Goal: Task Accomplishment & Management: Use online tool/utility

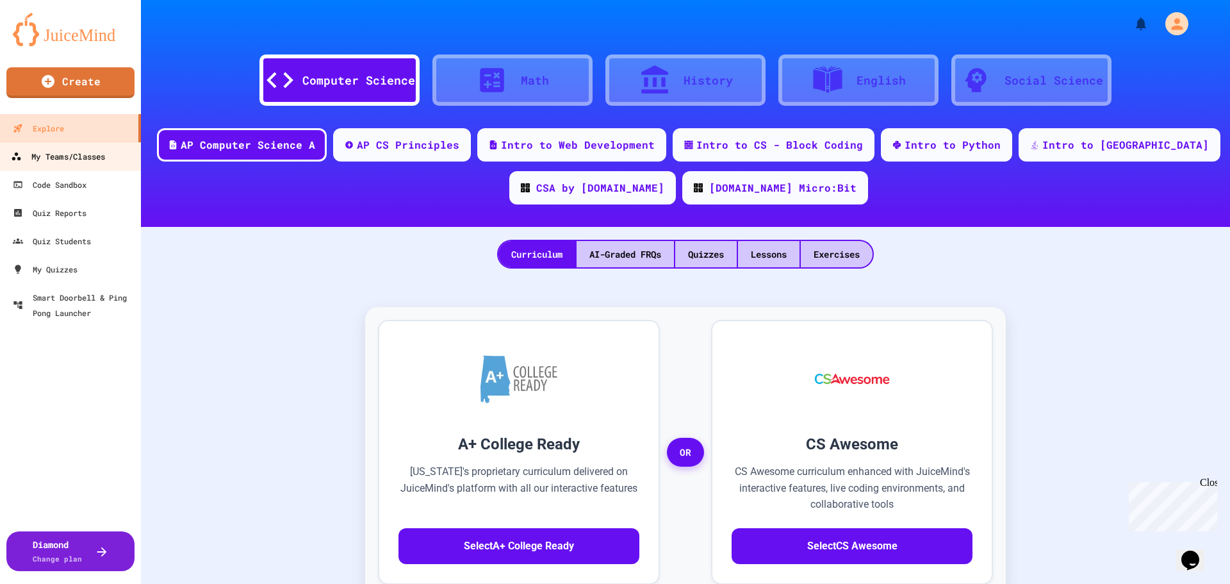
click at [51, 156] on div "My Teams/Classes" at bounding box center [58, 157] width 94 height 16
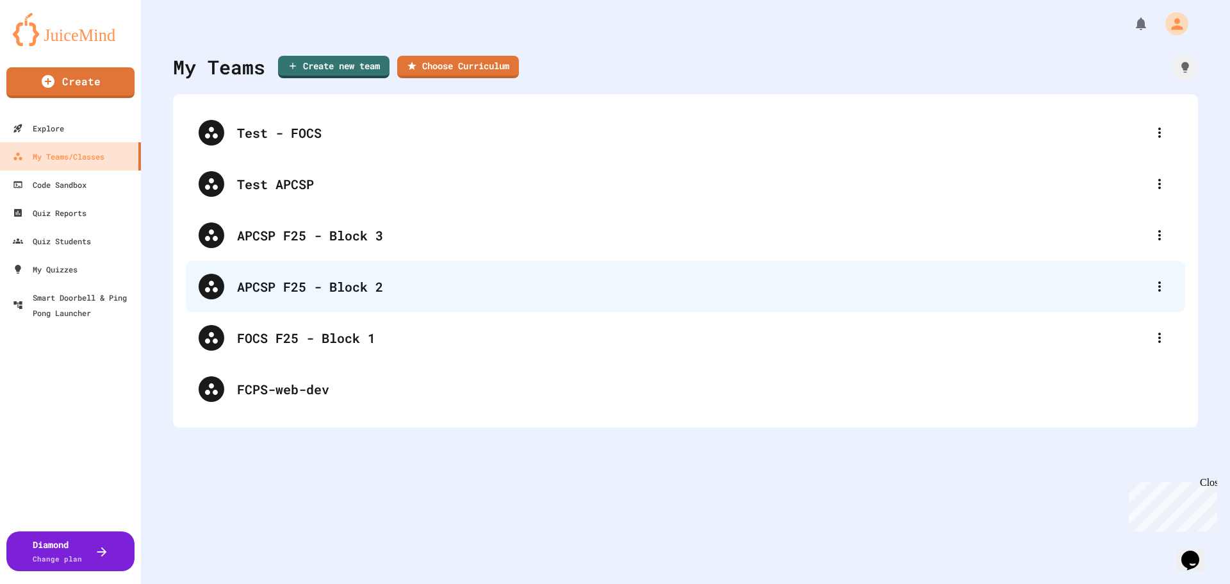
click at [379, 279] on div "APCSP F25 - Block 2" at bounding box center [692, 286] width 910 height 19
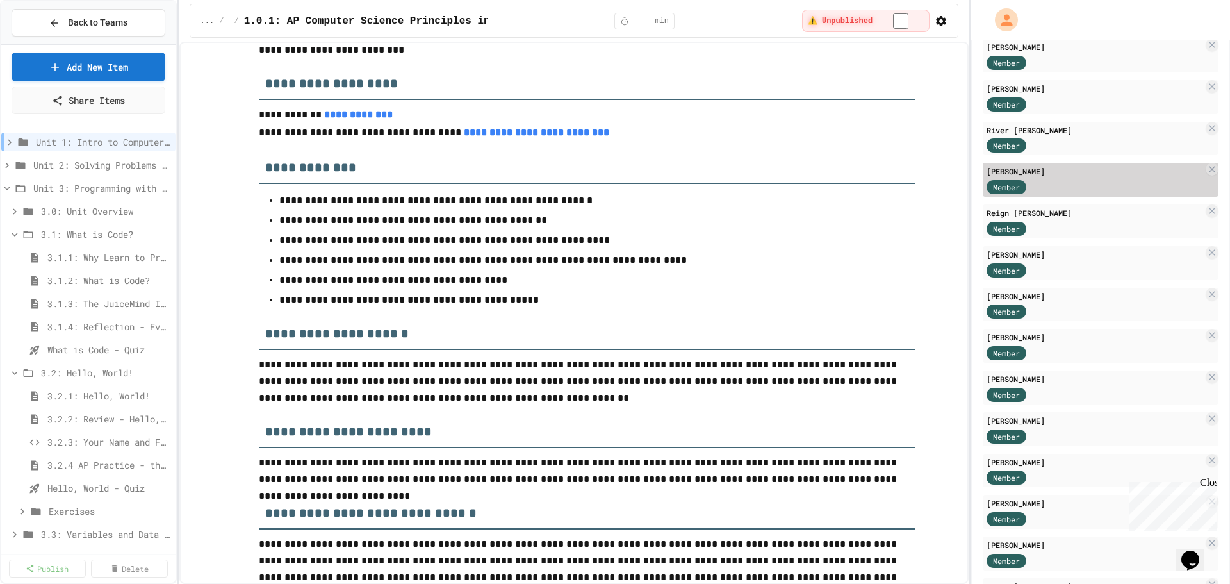
scroll to position [320, 0]
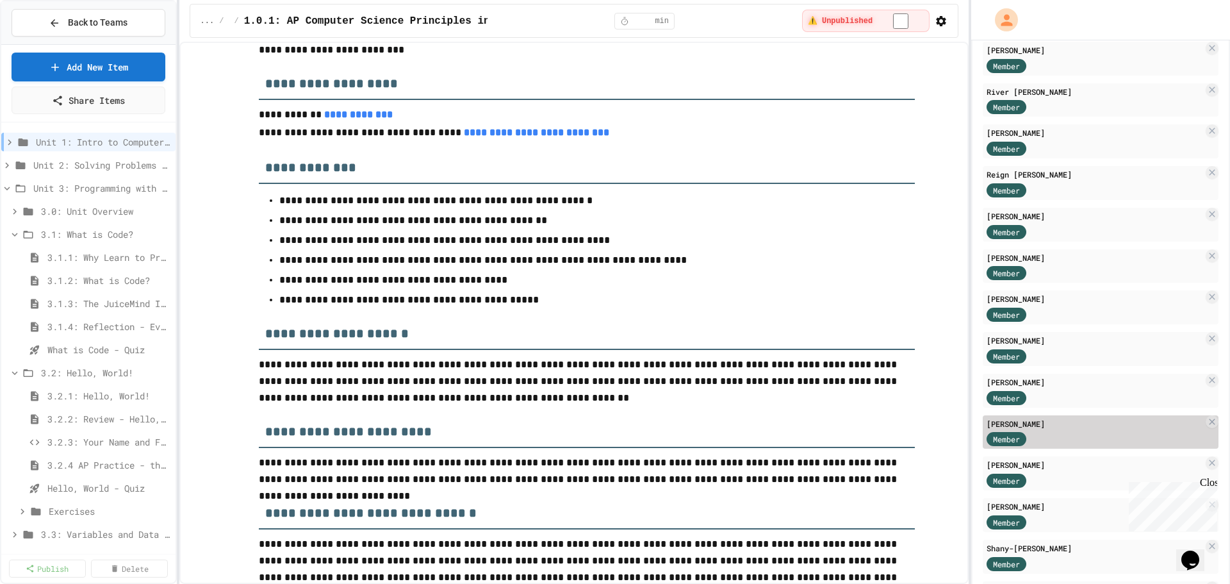
drag, startPoint x: 1049, startPoint y: 435, endPoint x: 1055, endPoint y: 432, distance: 6.6
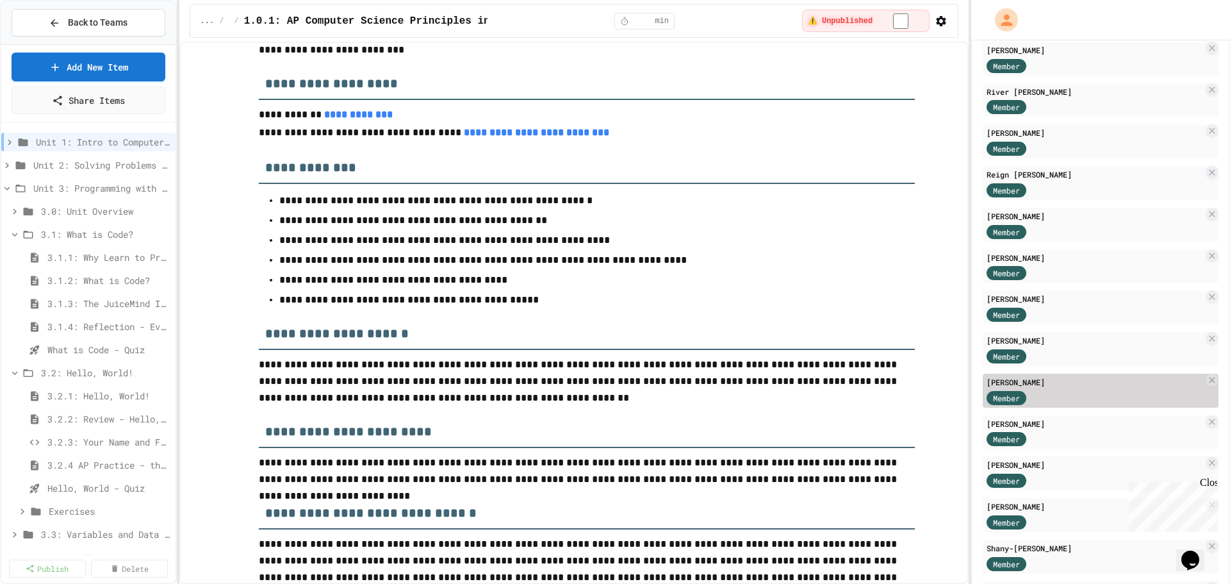
click at [1050, 435] on div "Member" at bounding box center [1019, 439] width 64 height 16
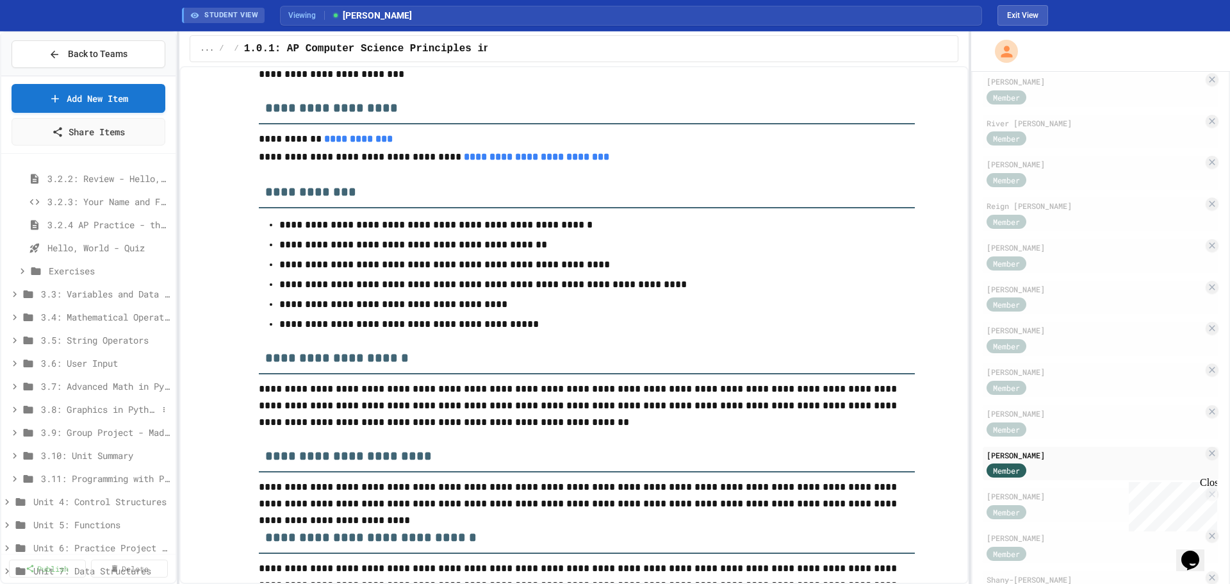
scroll to position [256, 0]
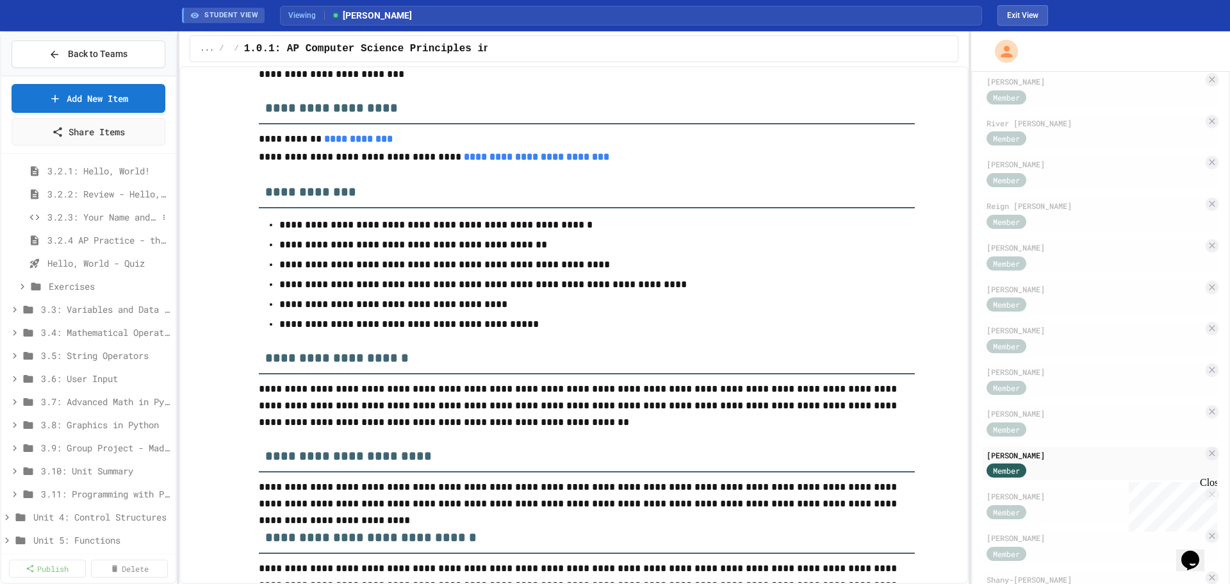
click at [124, 215] on span "3.2.3: Your Name and Favorite Movie" at bounding box center [102, 216] width 110 height 13
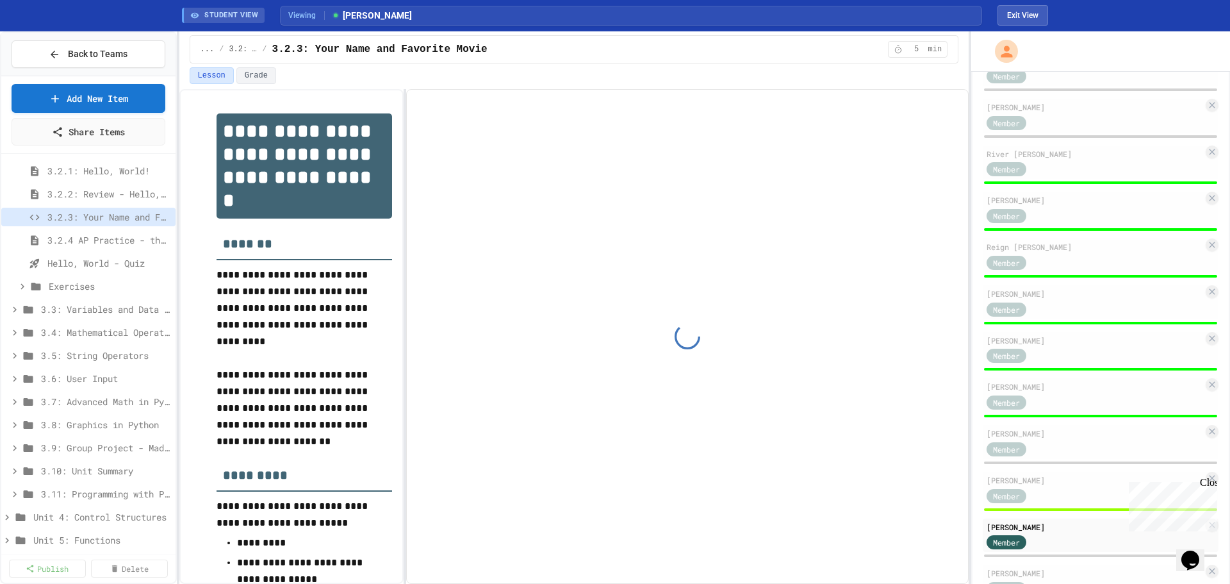
scroll to position [346, 0]
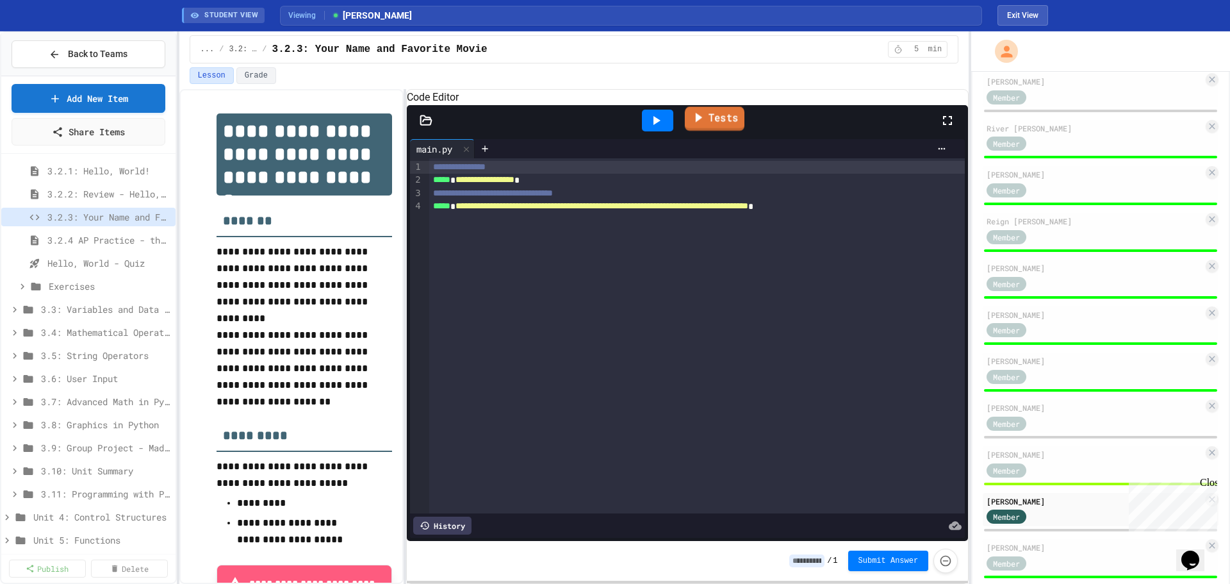
click at [709, 131] on link "Tests" at bounding box center [715, 118] width 60 height 24
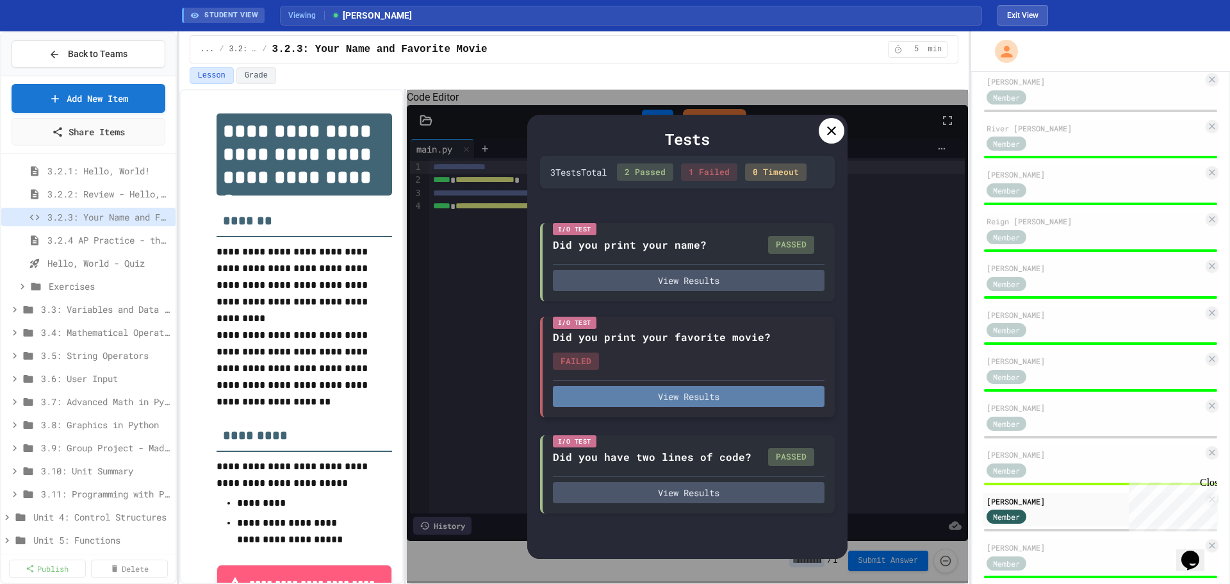
click at [663, 396] on button "View Results" at bounding box center [689, 396] width 272 height 21
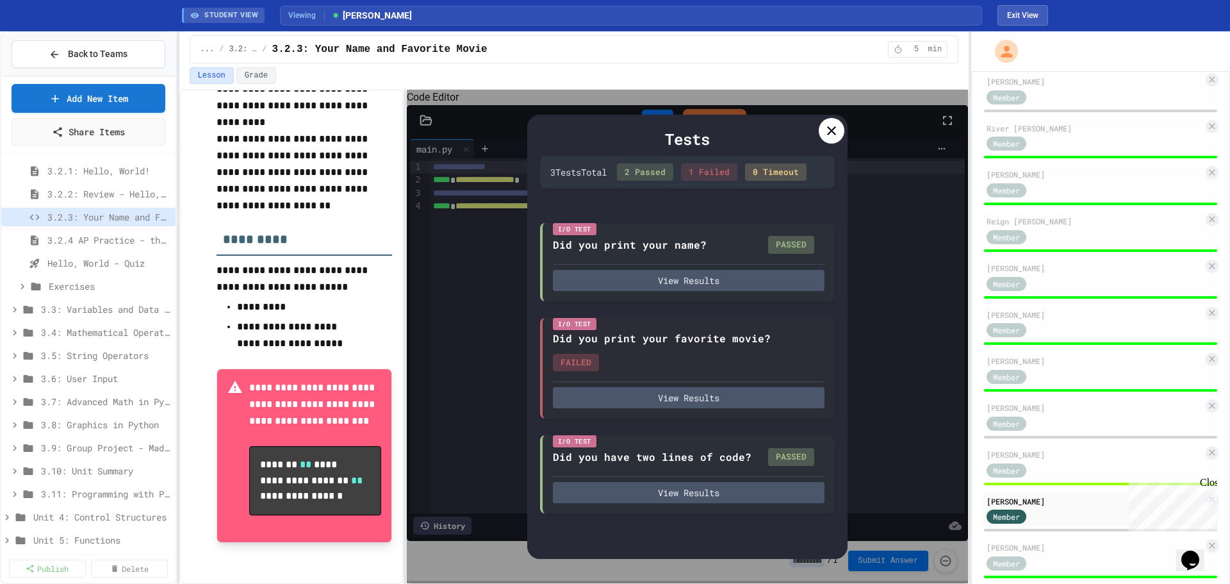
scroll to position [213, 0]
click at [834, 122] on div at bounding box center [832, 131] width 26 height 26
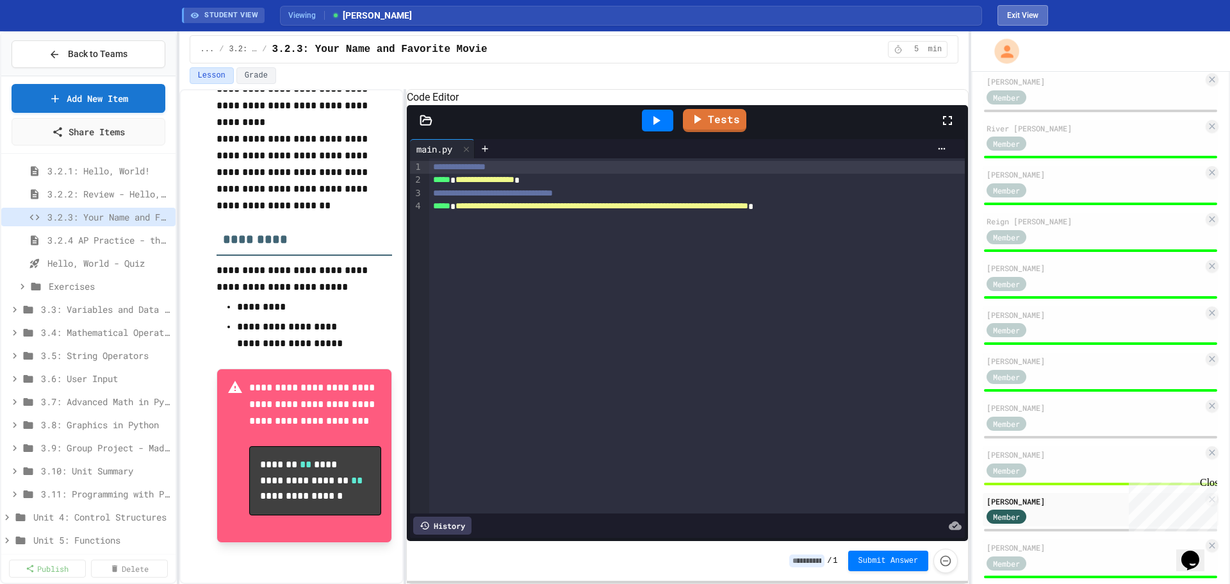
click at [1013, 20] on button "Exit View" at bounding box center [1023, 15] width 51 height 21
select select "*******"
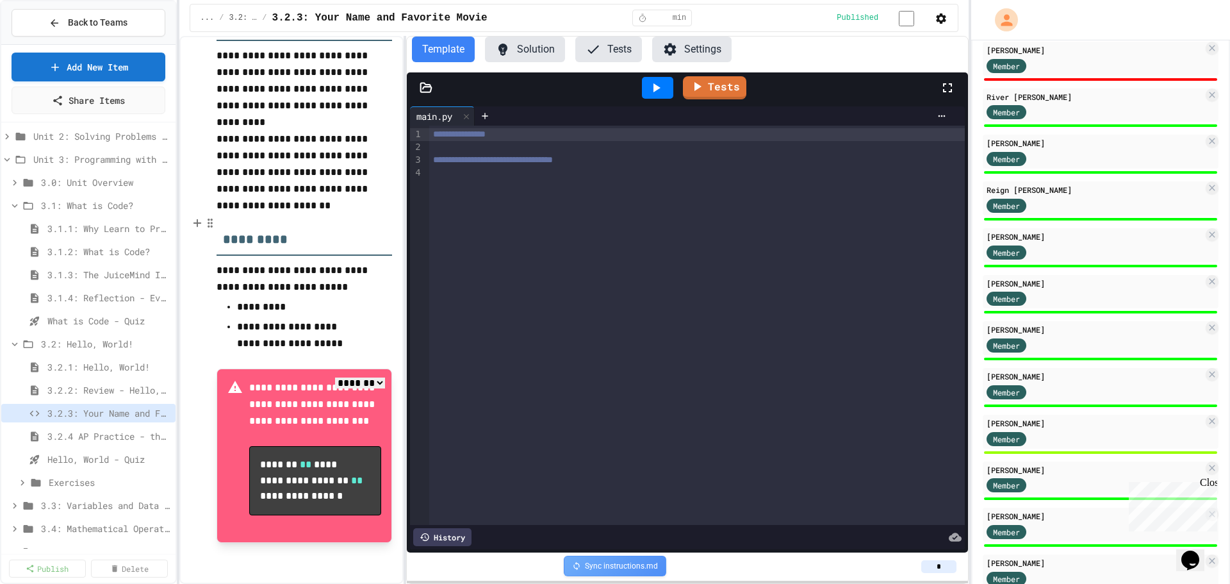
scroll to position [0, 0]
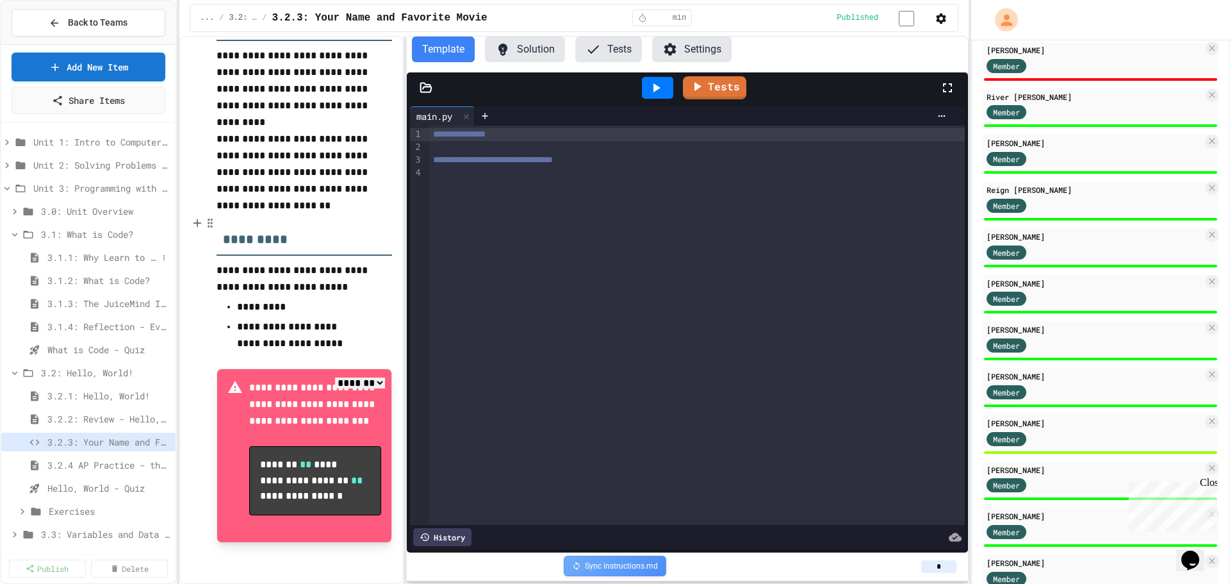
click at [93, 252] on span "3.1.1: Why Learn to Program?" at bounding box center [102, 257] width 110 height 13
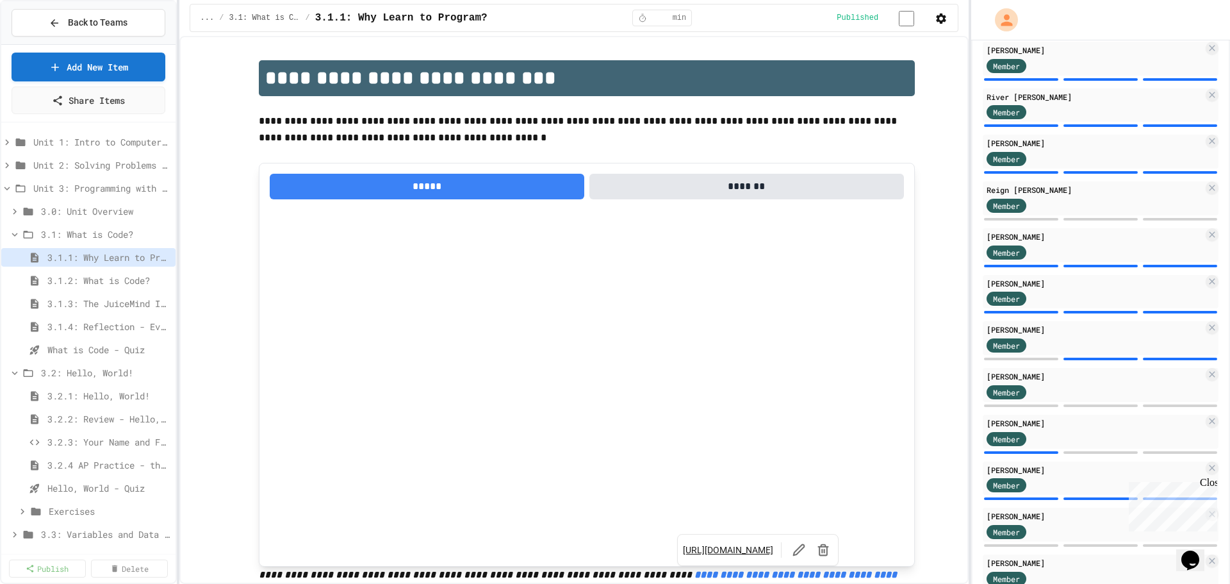
click at [712, 579] on em "**********" at bounding box center [579, 583] width 641 height 27
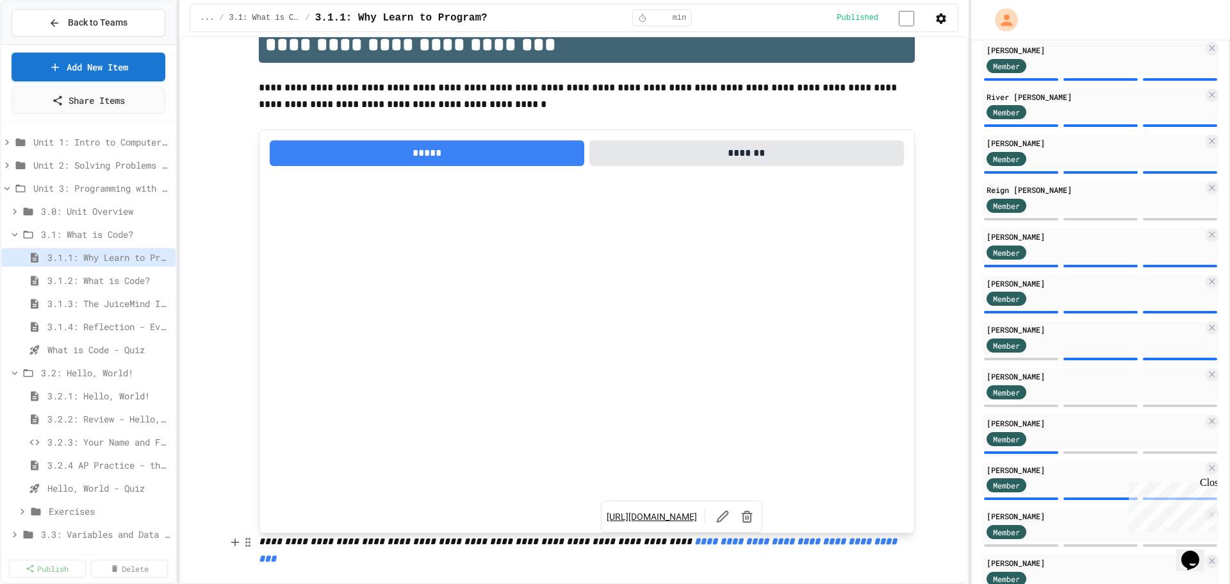
scroll to position [64, 0]
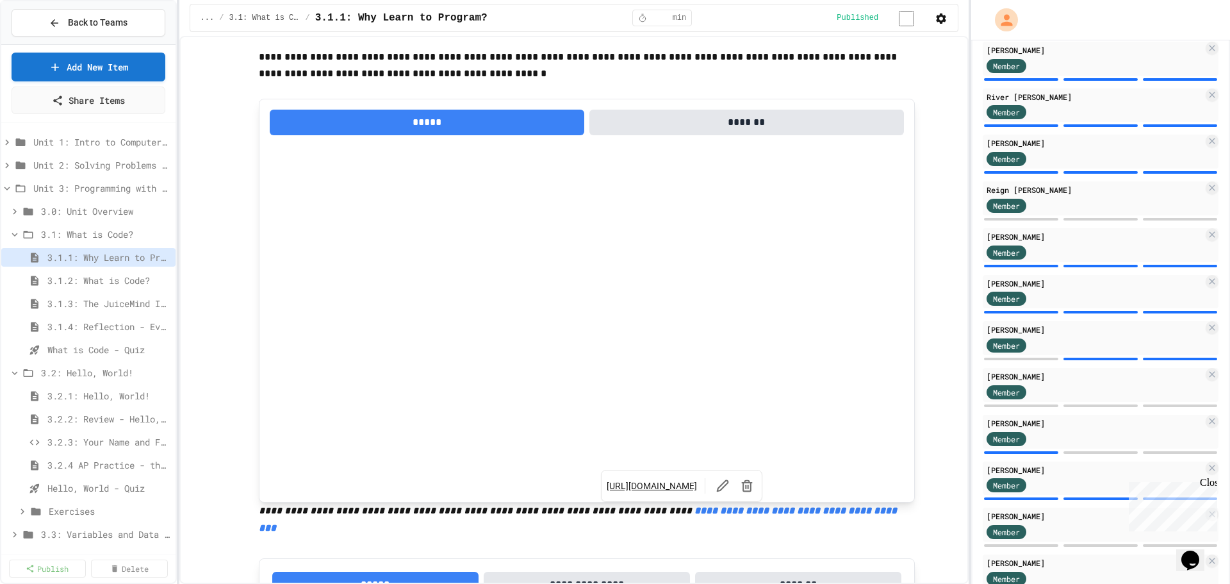
click at [690, 479] on link "[URL][DOMAIN_NAME]" at bounding box center [652, 485] width 90 height 13
click at [78, 356] on span "What is Code - Quiz" at bounding box center [102, 349] width 110 height 13
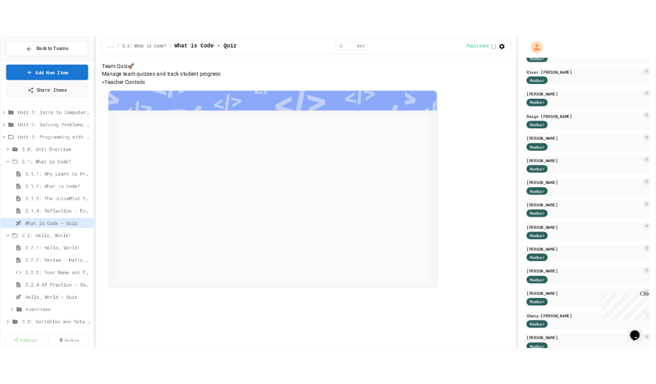
scroll to position [320, 0]
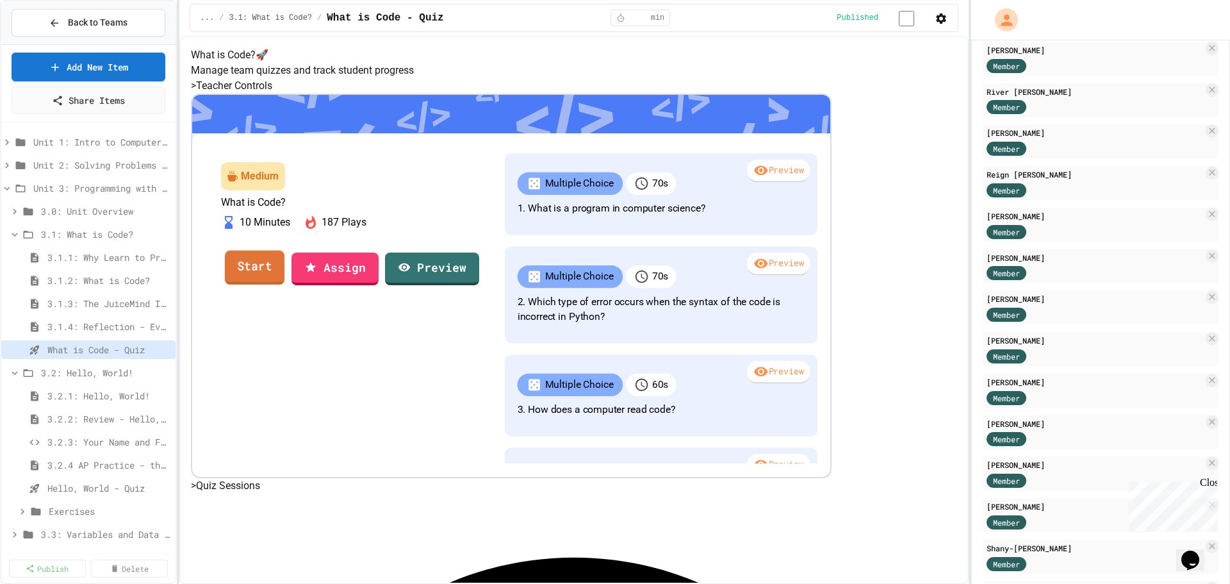
click at [284, 285] on link "Start" at bounding box center [254, 267] width 60 height 35
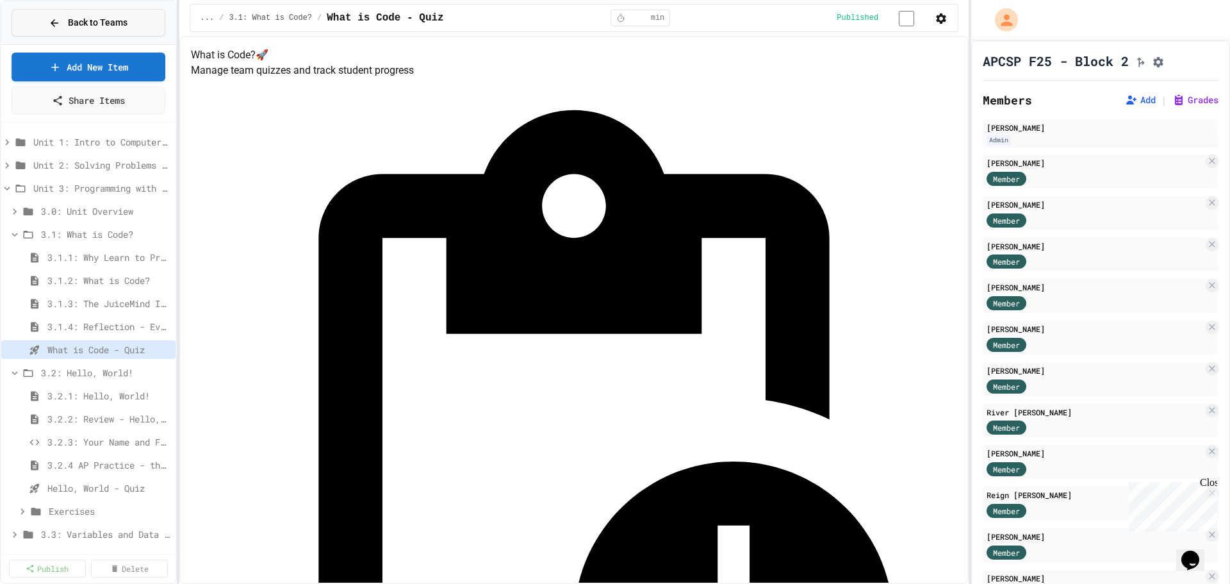
click at [78, 24] on span "Back to Teams" at bounding box center [98, 22] width 60 height 13
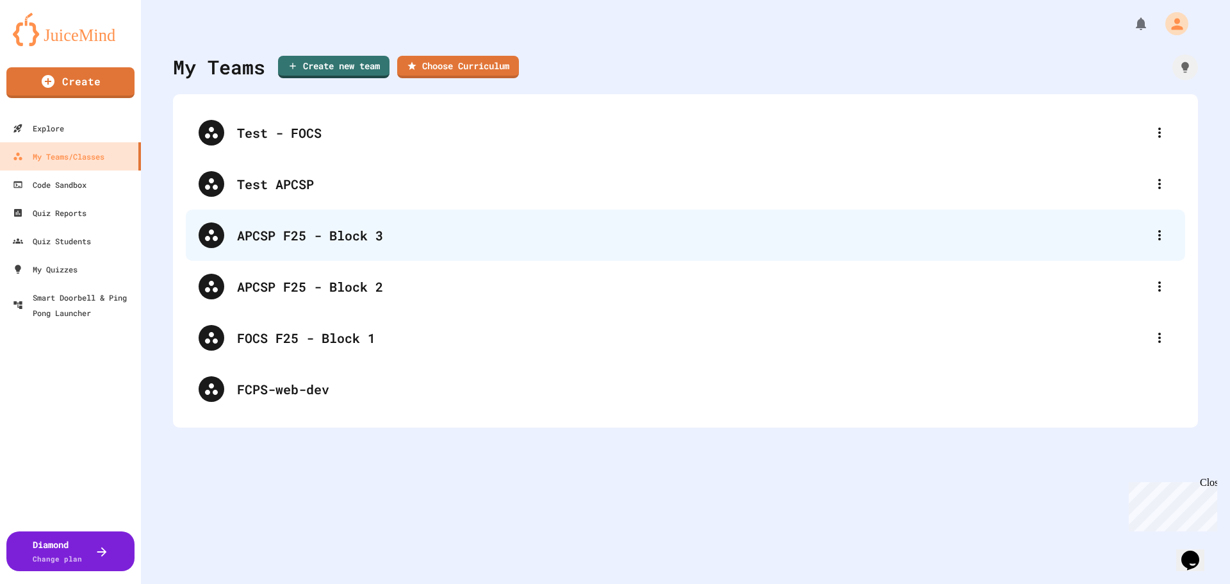
click at [349, 247] on div "APCSP F25 - Block 3" at bounding box center [686, 235] width 1000 height 51
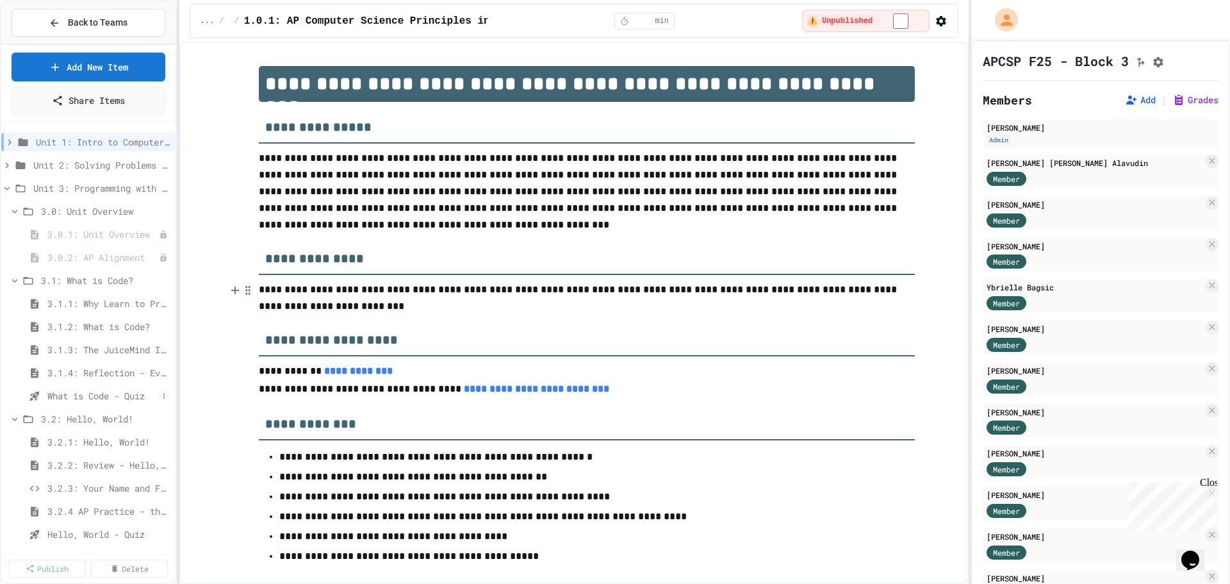
click at [54, 389] on span "What is Code - Quiz" at bounding box center [102, 395] width 110 height 13
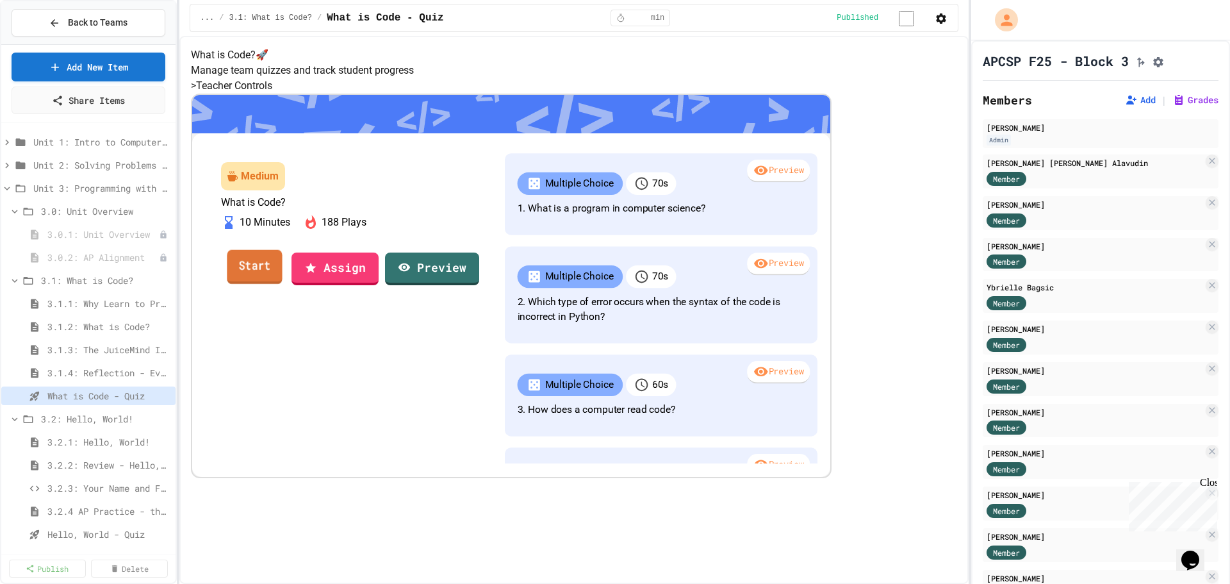
click at [282, 284] on link "Start" at bounding box center [254, 266] width 55 height 35
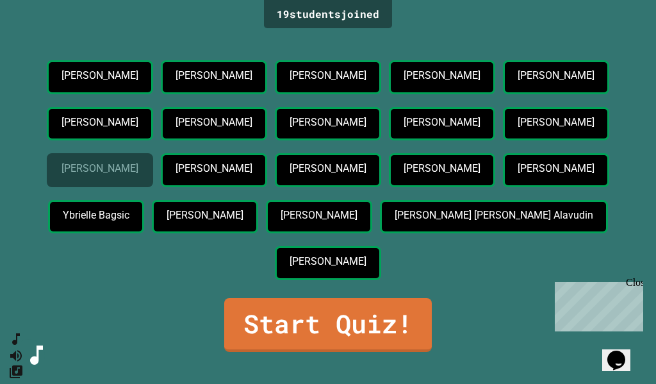
scroll to position [104, 0]
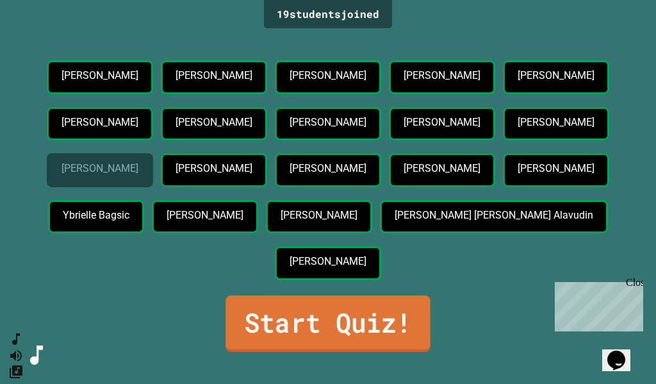
click at [349, 329] on link "Start Quiz!" at bounding box center [328, 323] width 204 height 56
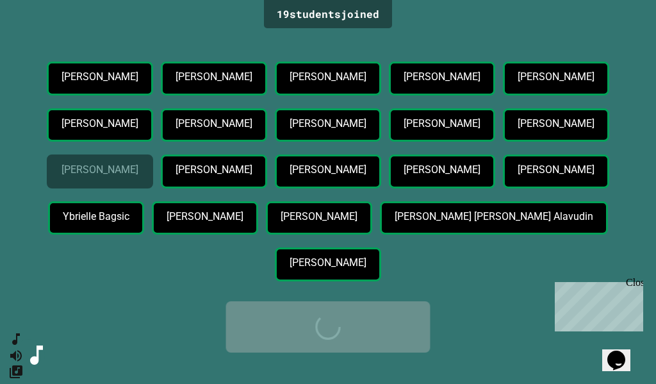
scroll to position [0, 0]
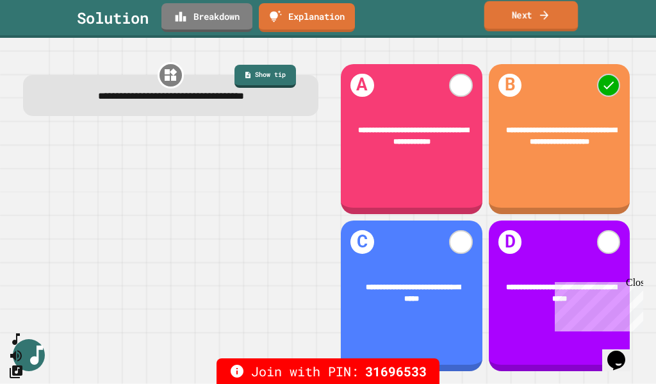
click at [511, 13] on link "Next" at bounding box center [531, 16] width 94 height 30
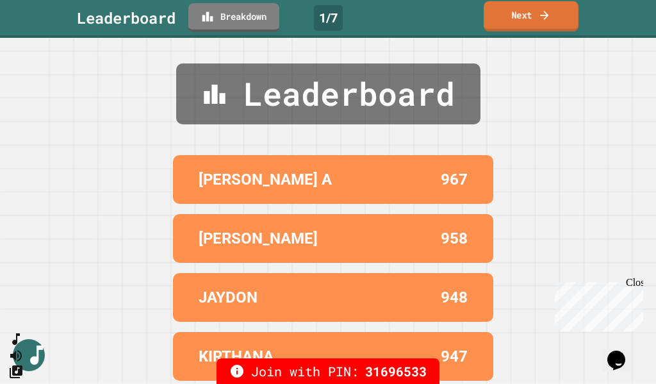
click at [511, 13] on link "Next" at bounding box center [531, 16] width 95 height 30
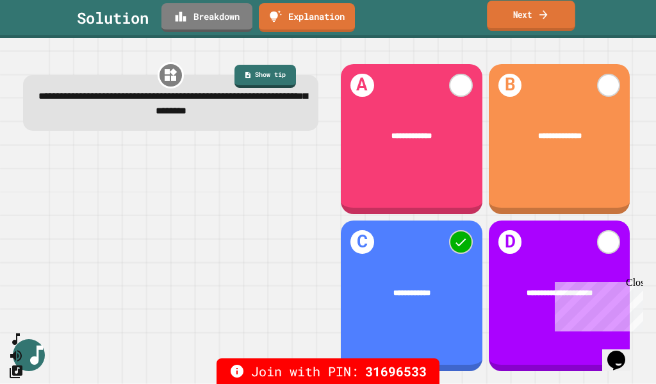
click at [524, 16] on link "Next" at bounding box center [531, 16] width 88 height 30
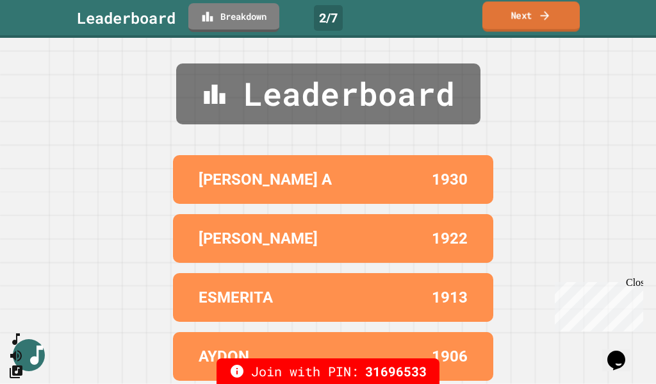
click at [536, 22] on link "Next" at bounding box center [531, 16] width 97 height 30
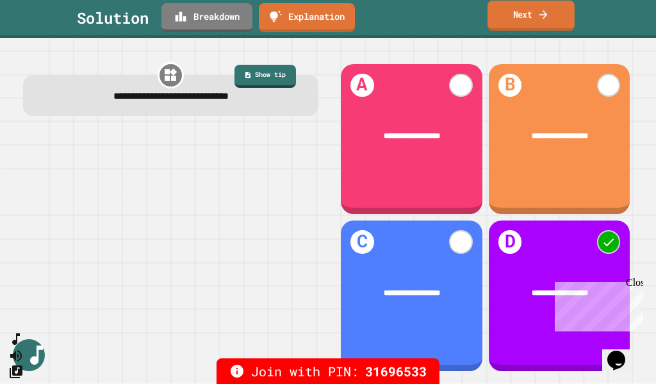
click at [514, 8] on link "Next" at bounding box center [531, 16] width 87 height 30
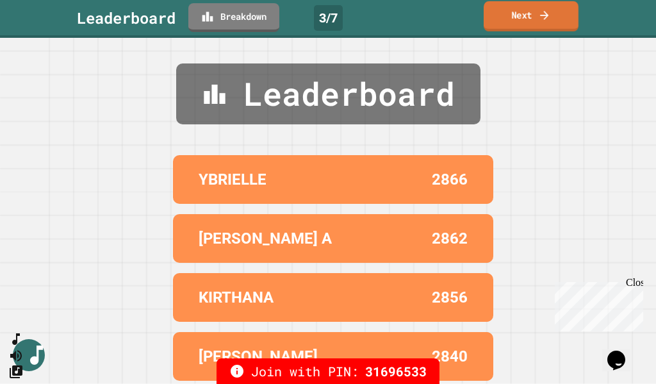
click at [496, 25] on link "Next" at bounding box center [531, 16] width 95 height 30
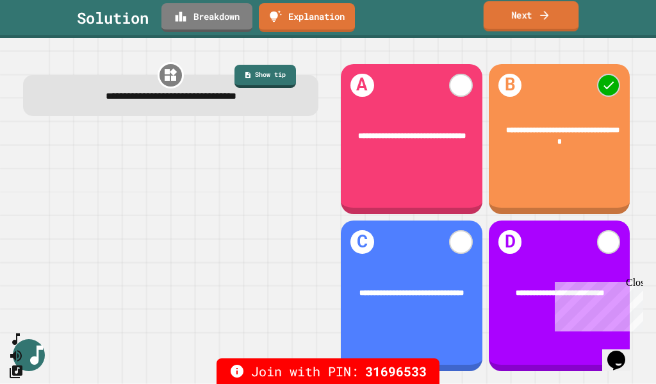
click at [533, 21] on link "Next" at bounding box center [531, 16] width 95 height 30
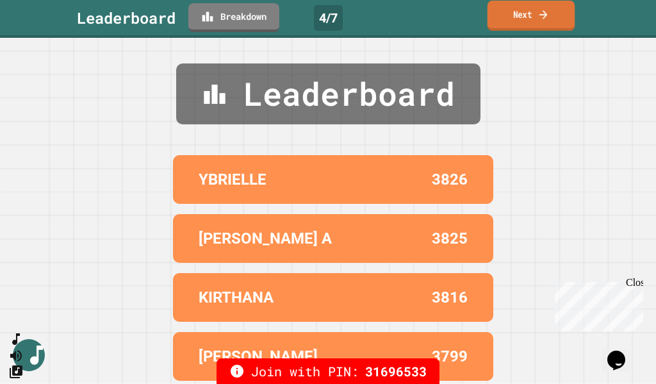
click at [506, 26] on link "Next" at bounding box center [532, 16] width 88 height 30
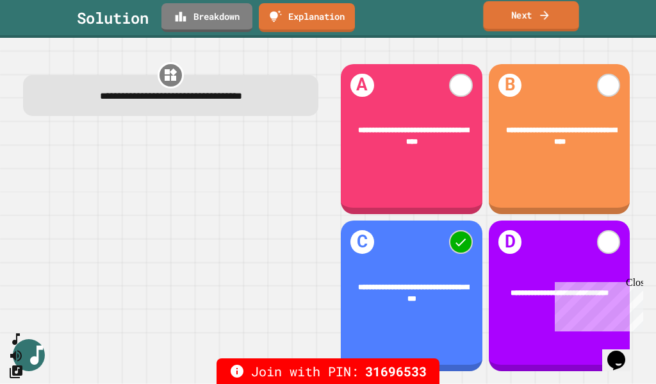
click at [522, 10] on link "Next" at bounding box center [530, 16] width 95 height 30
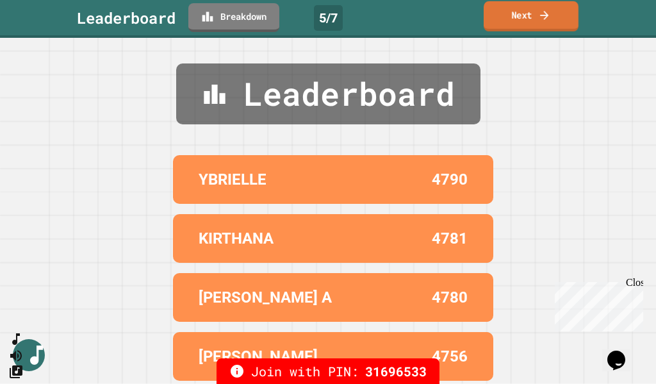
click at [520, 10] on link "Next" at bounding box center [531, 16] width 95 height 30
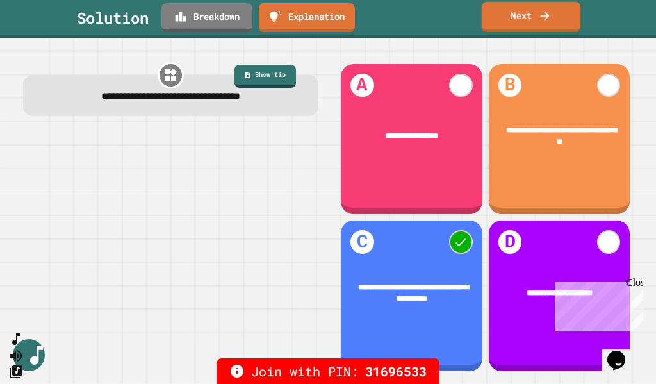
click at [557, 8] on link "Next" at bounding box center [531, 17] width 99 height 30
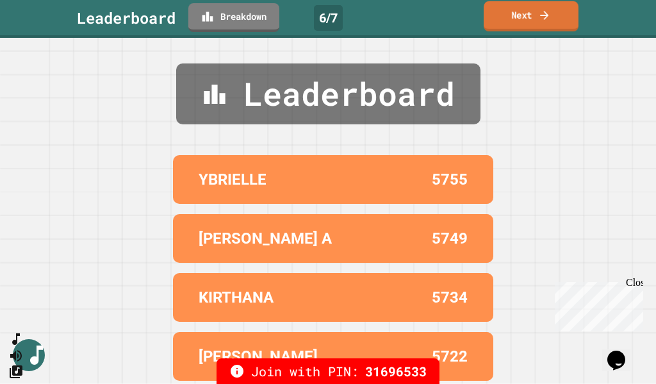
click at [528, 19] on link "Next" at bounding box center [531, 16] width 95 height 30
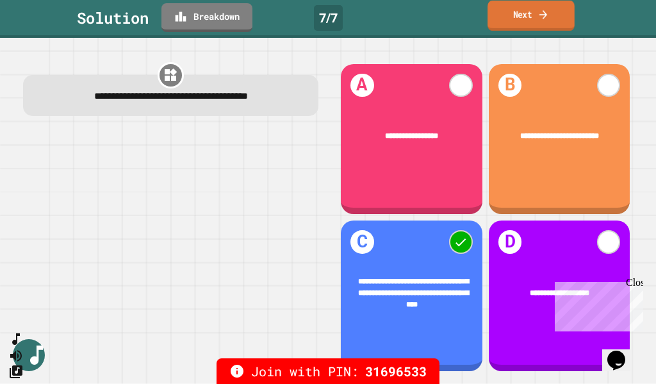
click at [530, 19] on link "Next" at bounding box center [531, 16] width 87 height 30
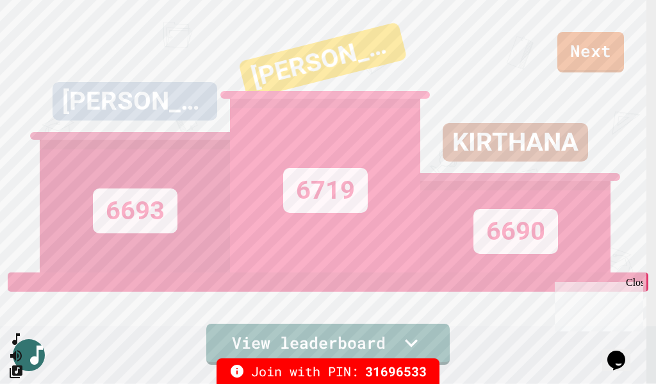
click at [594, 31] on div "KIRTHANA 6690" at bounding box center [515, 136] width 190 height 272
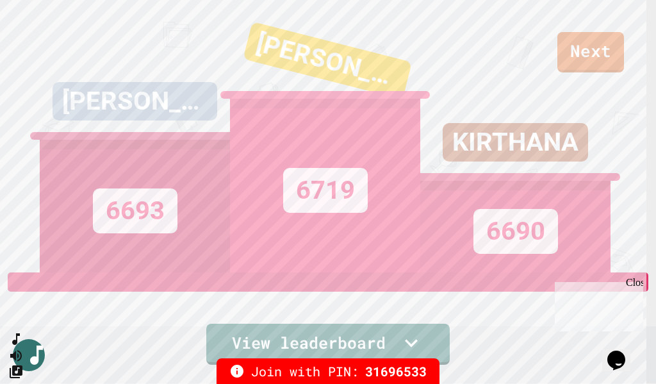
click at [588, 58] on div "KIRTHANA 6690" at bounding box center [515, 136] width 190 height 272
